Goal: Navigation & Orientation: Find specific page/section

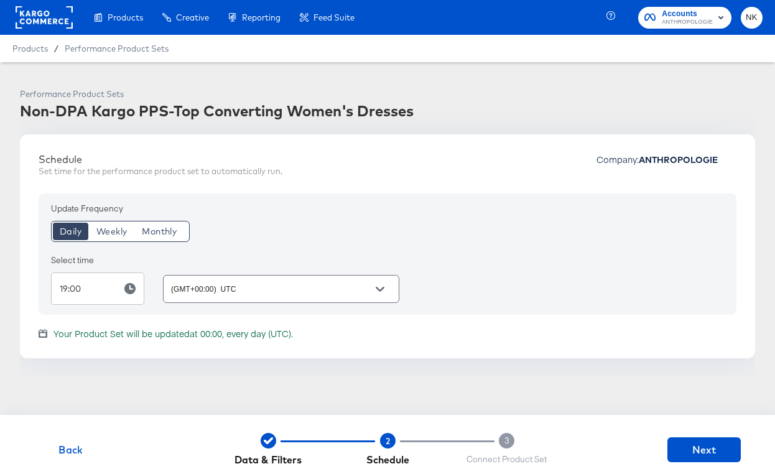
click at [47, 16] on rect at bounding box center [44, 17] width 57 height 22
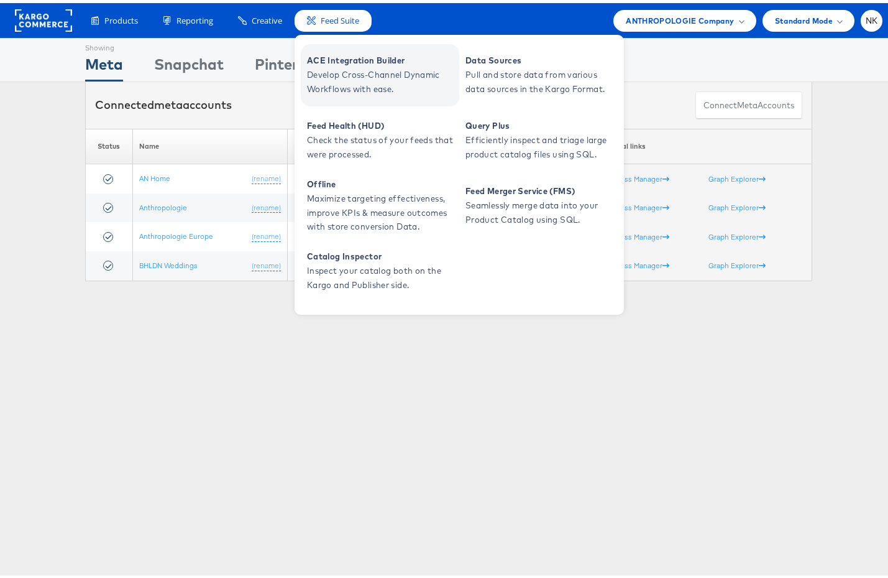
click at [347, 60] on span "ACE Integration Builder" at bounding box center [381, 57] width 149 height 14
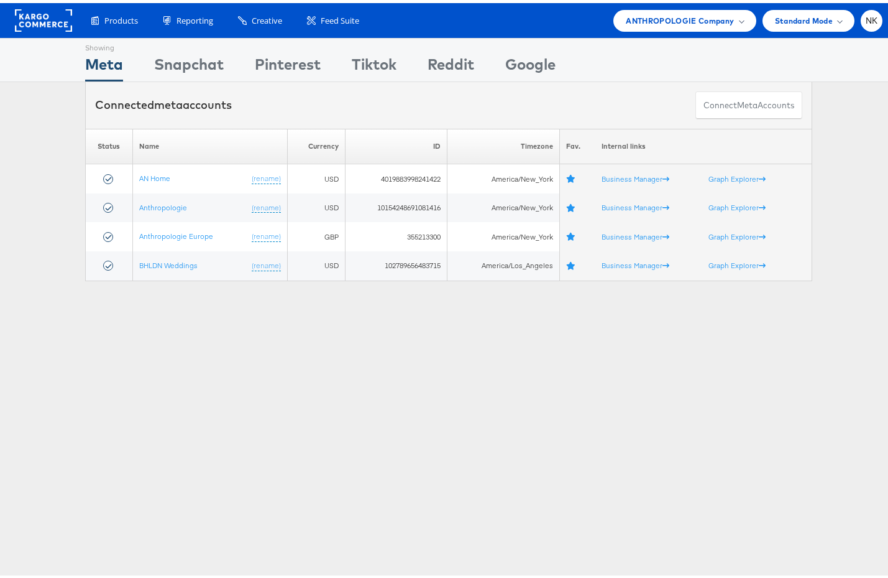
click at [276, 104] on div "Connected meta accounts Connect meta Accounts" at bounding box center [448, 102] width 727 height 47
click at [159, 47] on div "Showing" at bounding box center [189, 42] width 70 height 15
click at [54, 14] on rect at bounding box center [43, 17] width 57 height 22
click at [29, 13] on rect at bounding box center [43, 17] width 57 height 22
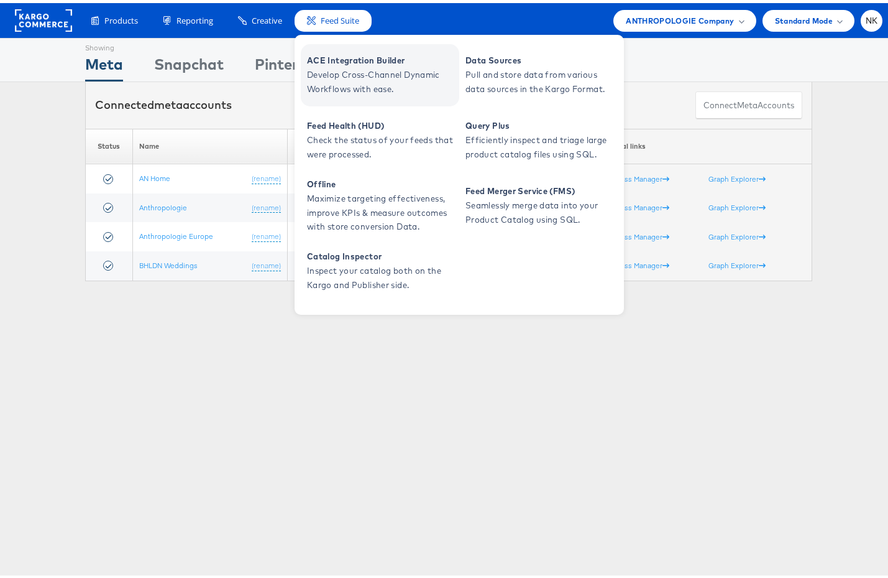
click at [327, 70] on span "Develop Cross-Channel Dynamic Workflows with ease." at bounding box center [381, 79] width 149 height 29
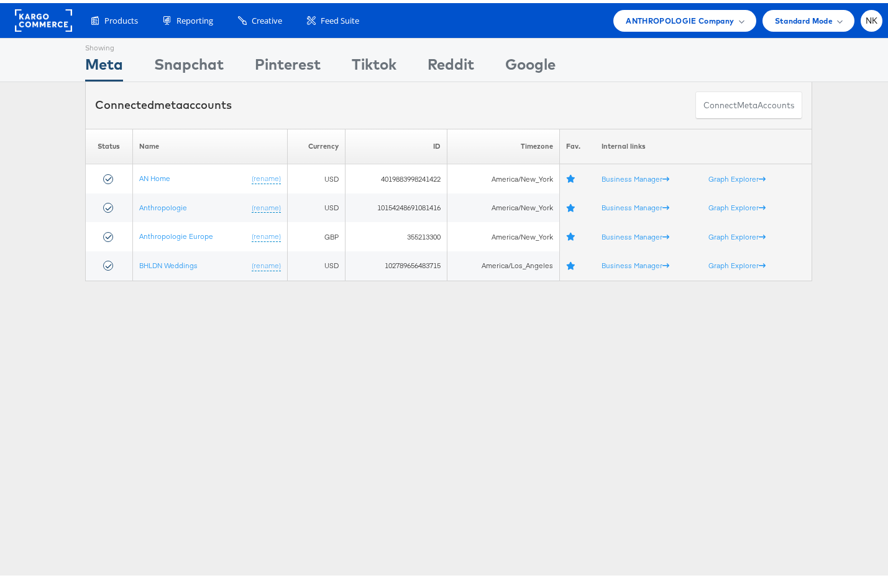
click at [48, 21] on rect at bounding box center [43, 17] width 57 height 22
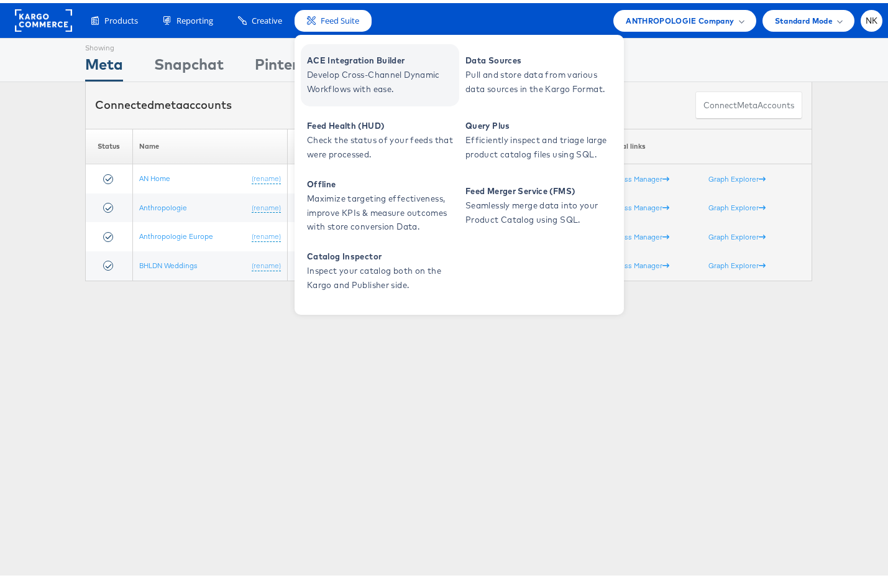
click at [322, 67] on span "Develop Cross-Channel Dynamic Workflows with ease." at bounding box center [381, 79] width 149 height 29
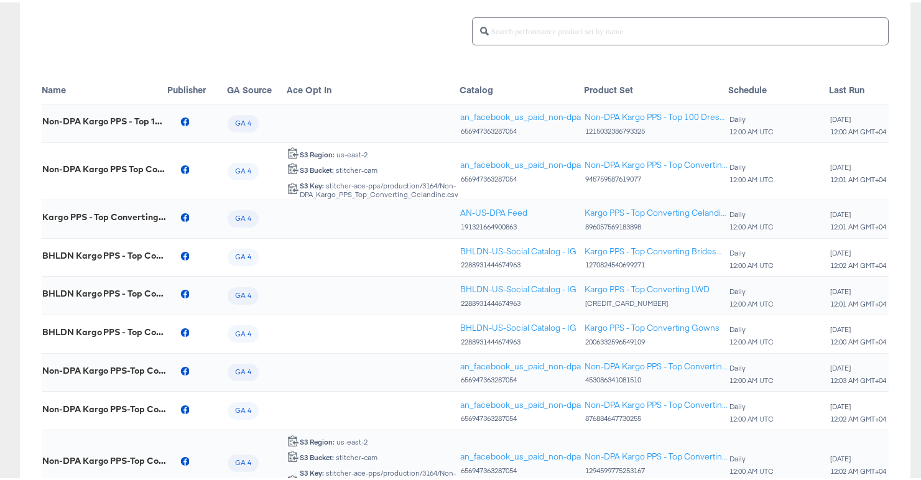
scroll to position [379, 0]
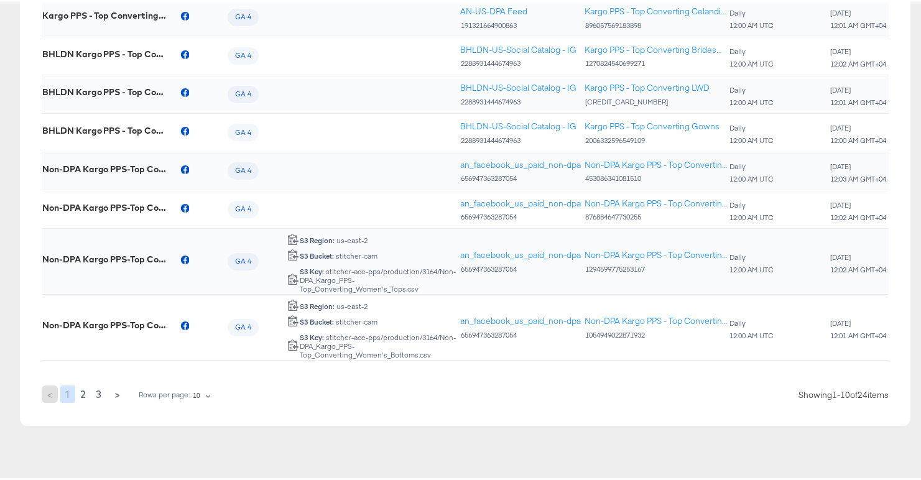
click at [80, 383] on span "2" at bounding box center [83, 391] width 6 height 17
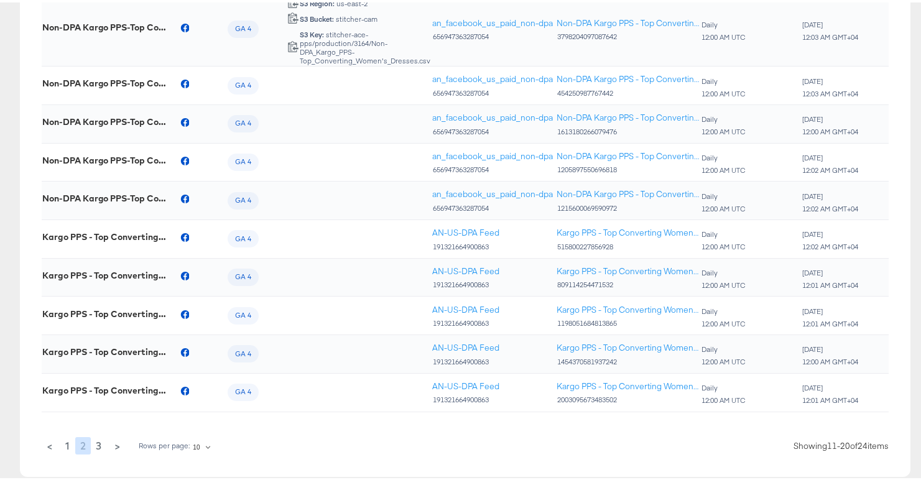
scroll to position [341, 0]
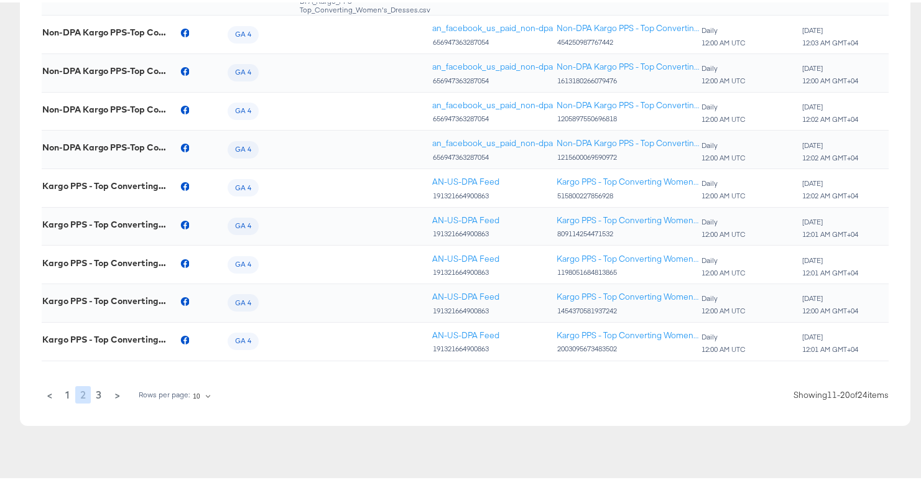
click at [70, 385] on button "1" at bounding box center [67, 392] width 14 height 17
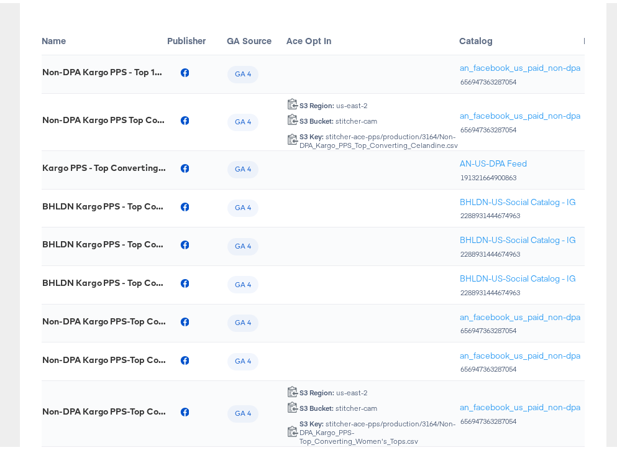
scroll to position [0, 0]
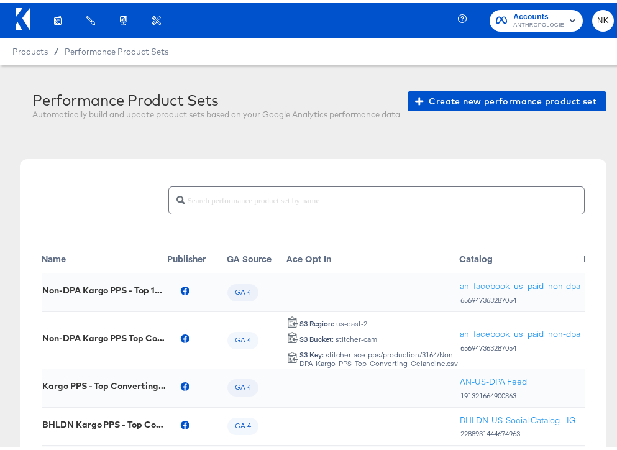
click at [27, 17] on icon at bounding box center [25, 16] width 7 height 22
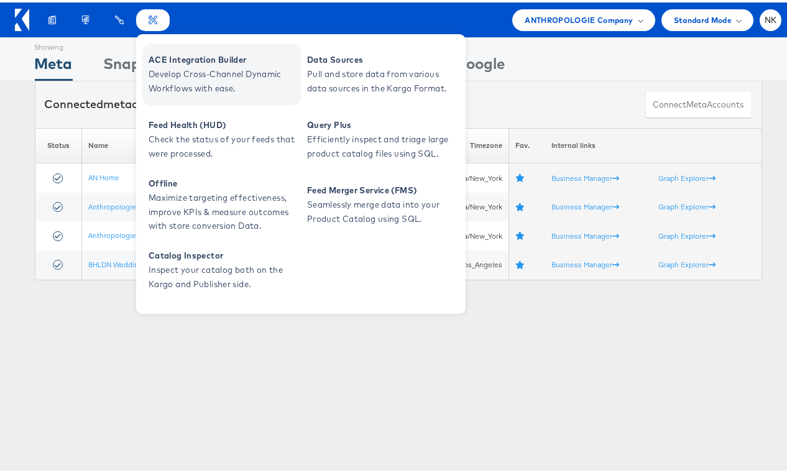
click at [171, 68] on span "Develop Cross-Channel Dynamic Workflows with ease." at bounding box center [223, 79] width 149 height 29
click at [172, 62] on span "ACE Integration Builder" at bounding box center [223, 57] width 149 height 14
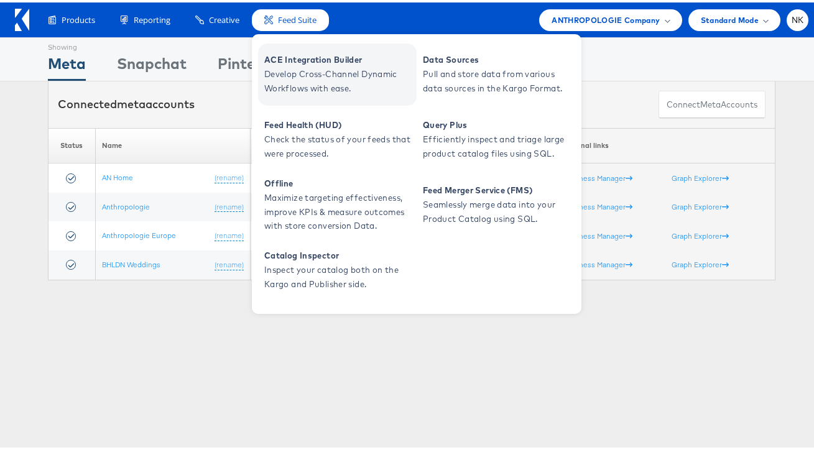
click at [307, 58] on span "ACE Integration Builder" at bounding box center [338, 57] width 149 height 14
click at [310, 55] on span "ACE Integration Builder" at bounding box center [338, 57] width 149 height 14
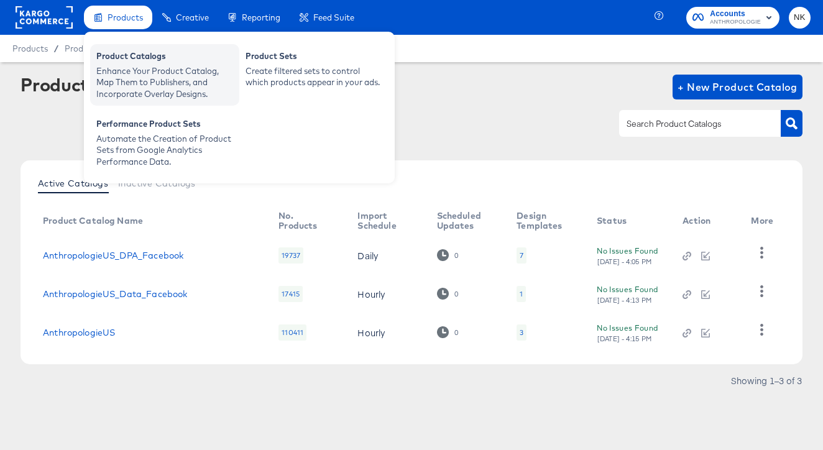
click at [153, 55] on div "Product Catalogs" at bounding box center [164, 57] width 137 height 15
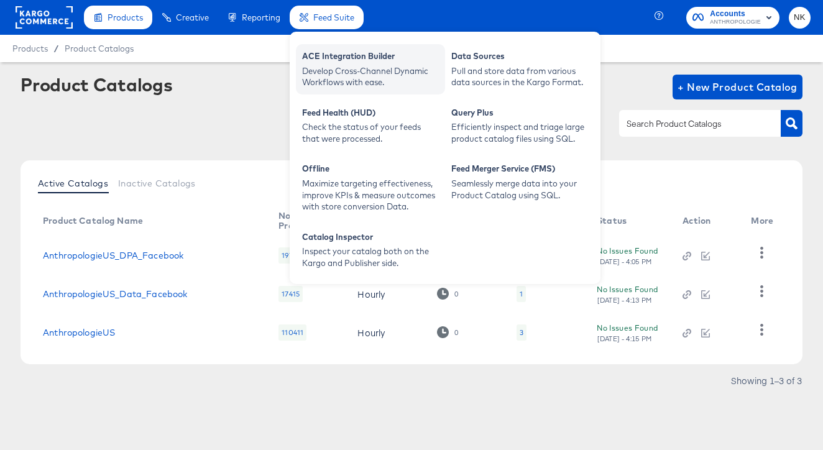
click at [316, 47] on div "ACE Integration Builder Develop Cross-Channel Dynamic Workflows with ease." at bounding box center [370, 69] width 149 height 50
click at [323, 68] on div "Develop Cross-Channel Dynamic Workflows with ease." at bounding box center [370, 76] width 137 height 23
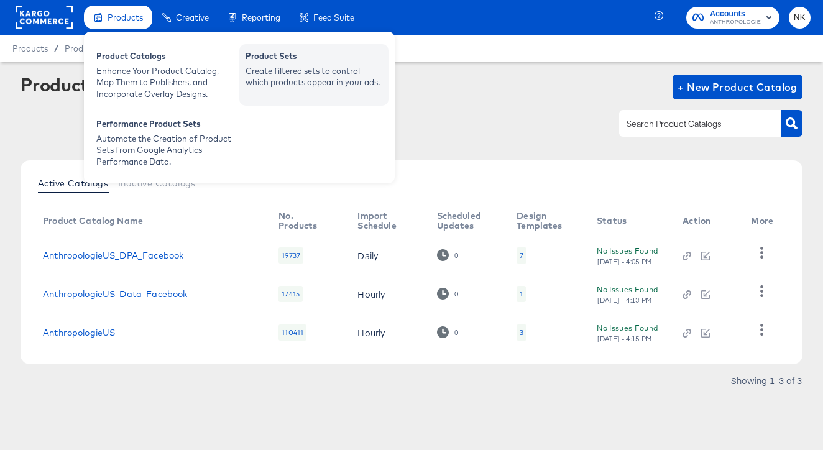
click at [280, 62] on div "Product Sets" at bounding box center [314, 57] width 137 height 15
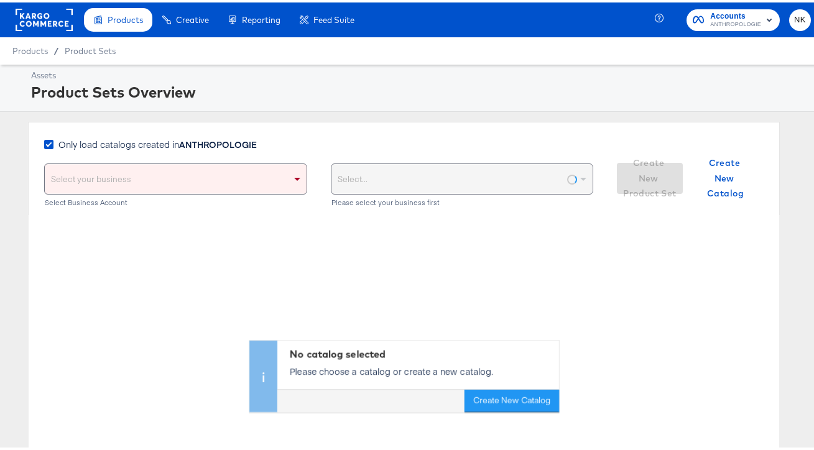
click at [54, 15] on rect at bounding box center [44, 17] width 57 height 22
